Goal: Task Accomplishment & Management: Manage account settings

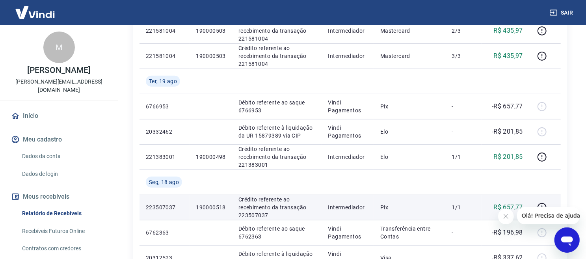
scroll to position [263, 0]
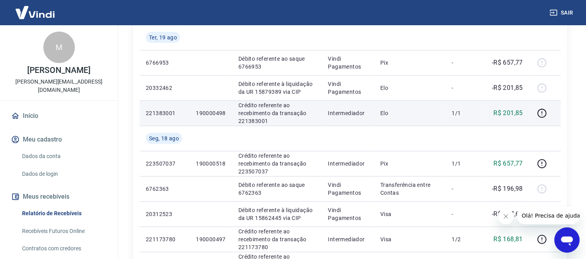
click at [206, 111] on p "190000498" at bounding box center [211, 113] width 30 height 8
copy p "190000498"
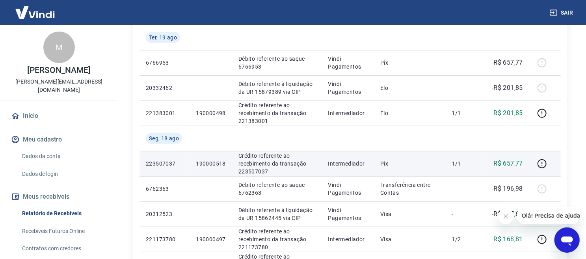
click at [201, 160] on p "190000518" at bounding box center [211, 164] width 30 height 8
click at [202, 161] on p "190000518" at bounding box center [211, 164] width 30 height 8
copy p "190000518"
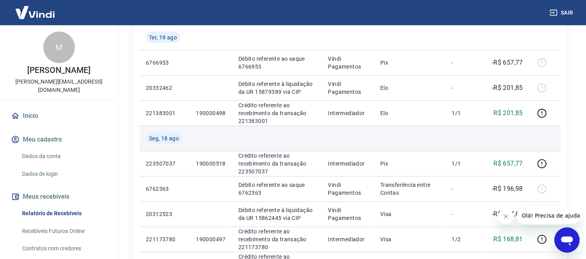
click at [246, 142] on td at bounding box center [277, 138] width 90 height 25
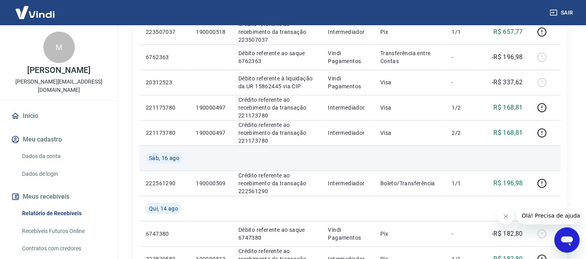
scroll to position [350, 0]
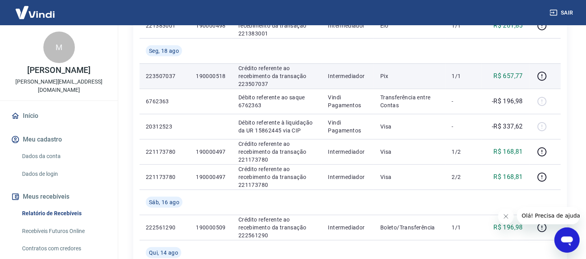
click at [215, 77] on p "190000518" at bounding box center [211, 76] width 30 height 8
copy p "190000518"
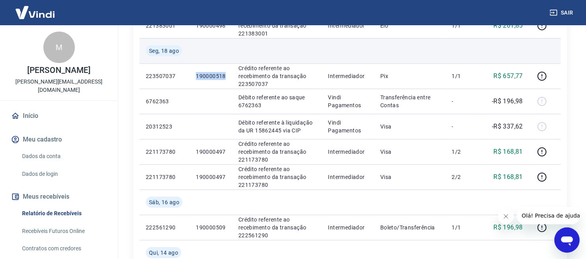
copy p "190000518"
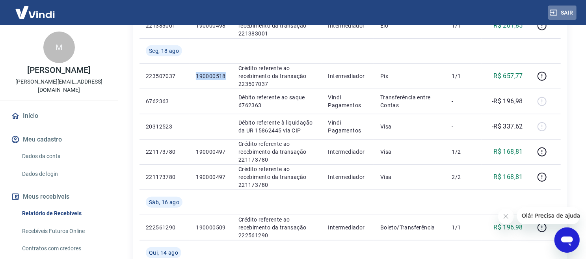
click at [533, 8] on button "Sair" at bounding box center [563, 13] width 28 height 15
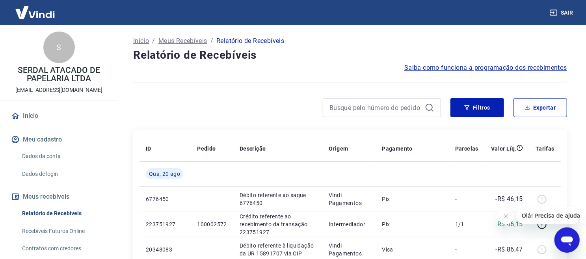
scroll to position [62, 0]
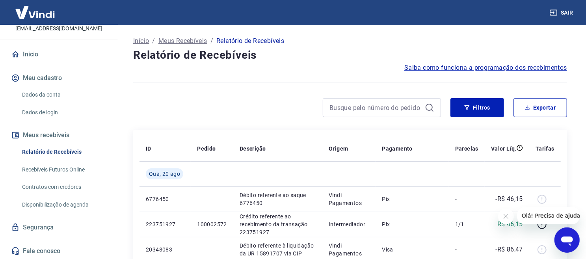
click at [73, 153] on link "Relatório de Recebíveis" at bounding box center [64, 152] width 90 height 16
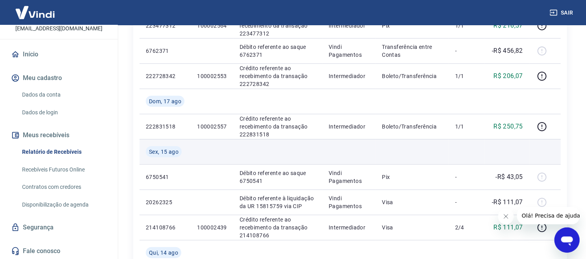
scroll to position [394, 0]
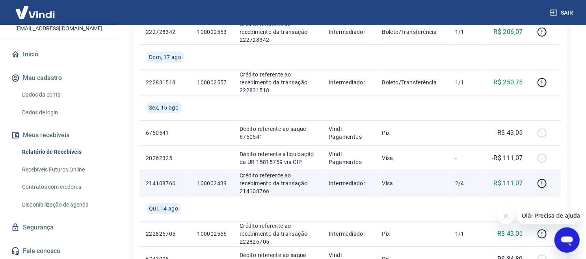
click at [215, 182] on p "100002439" at bounding box center [212, 183] width 30 height 8
copy p "100002439"
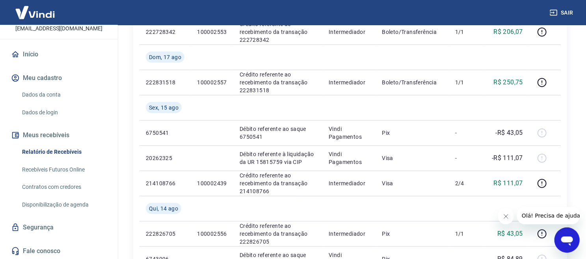
click at [568, 123] on div "Início / Meus Recebíveis / Relatório de Recebíveis Relatório de Recebíveis Saib…" at bounding box center [350, 100] width 453 height 939
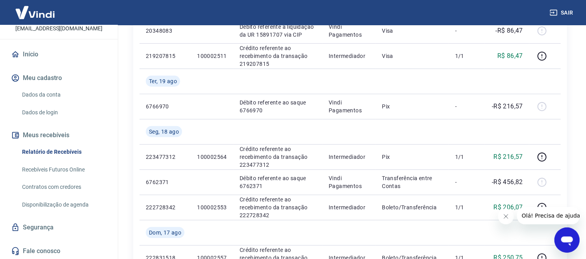
scroll to position [0, 0]
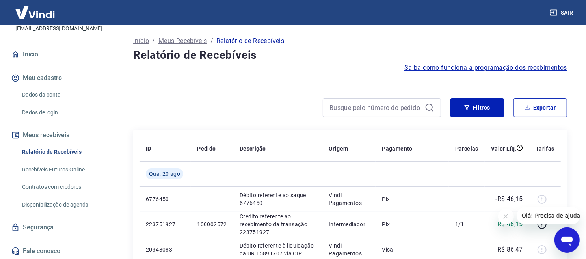
click at [261, 90] on div at bounding box center [350, 82] width 434 height 19
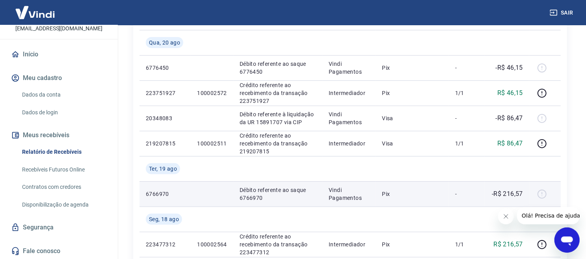
scroll to position [175, 0]
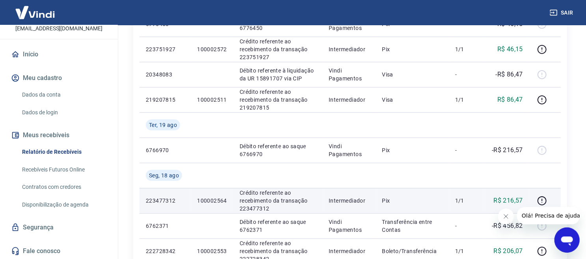
click at [217, 202] on p "100002564" at bounding box center [212, 201] width 30 height 8
copy p "100002564"
